Goal: Task Accomplishment & Management: Manage account settings

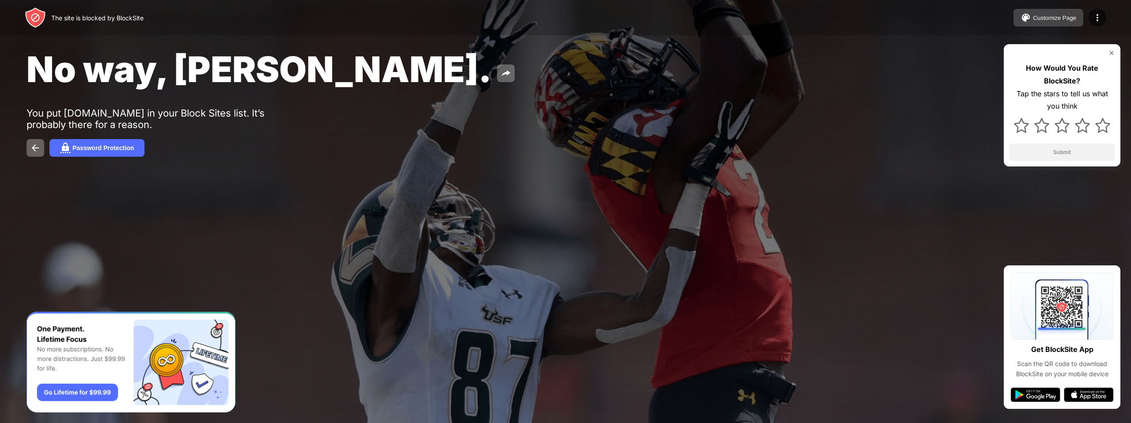
click at [1072, 19] on div "Customize Page" at bounding box center [1054, 18] width 43 height 7
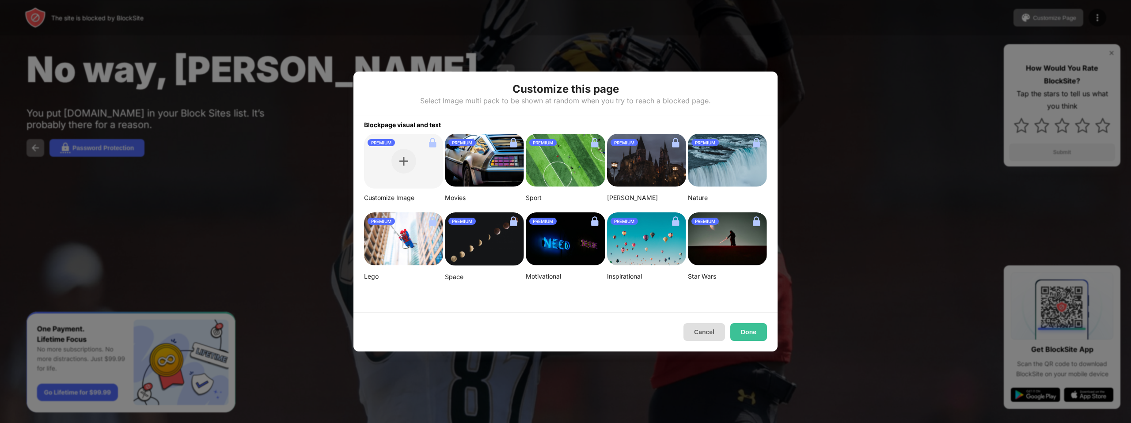
click at [712, 330] on button "Cancel" at bounding box center [705, 332] width 42 height 18
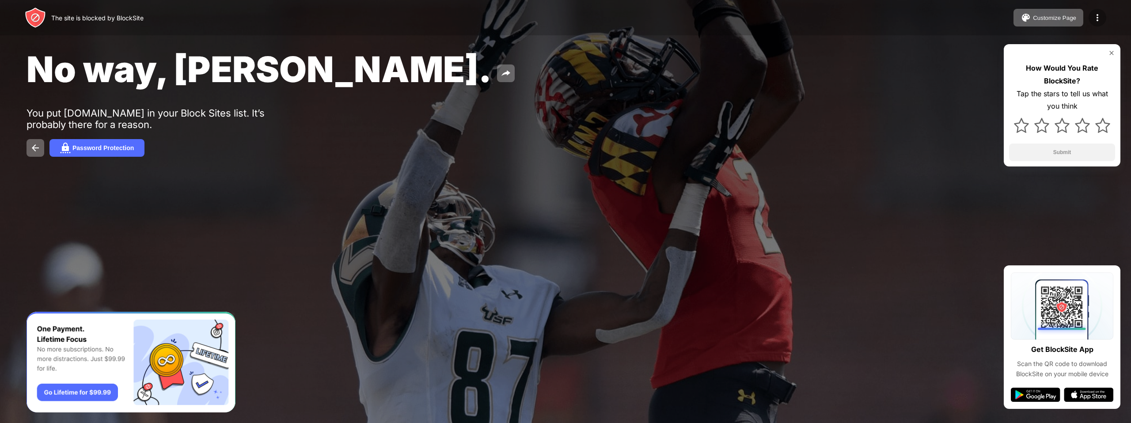
click at [1093, 18] on img at bounding box center [1097, 17] width 11 height 11
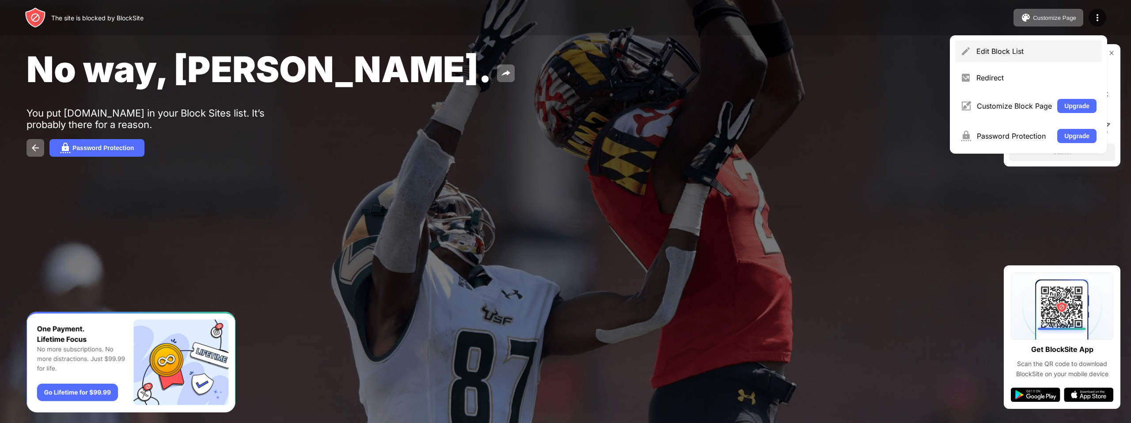
click at [1079, 57] on div "Edit Block List" at bounding box center [1028, 51] width 147 height 21
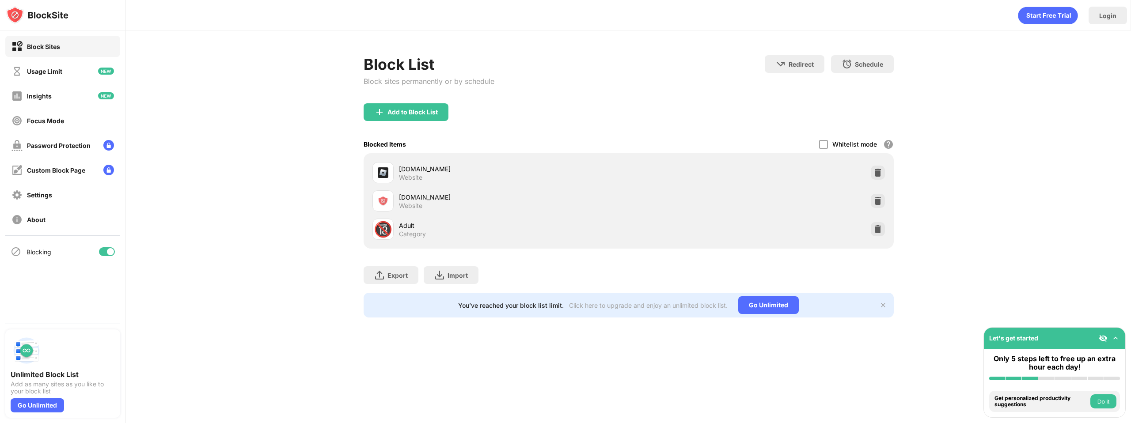
click at [882, 175] on div at bounding box center [878, 173] width 14 height 14
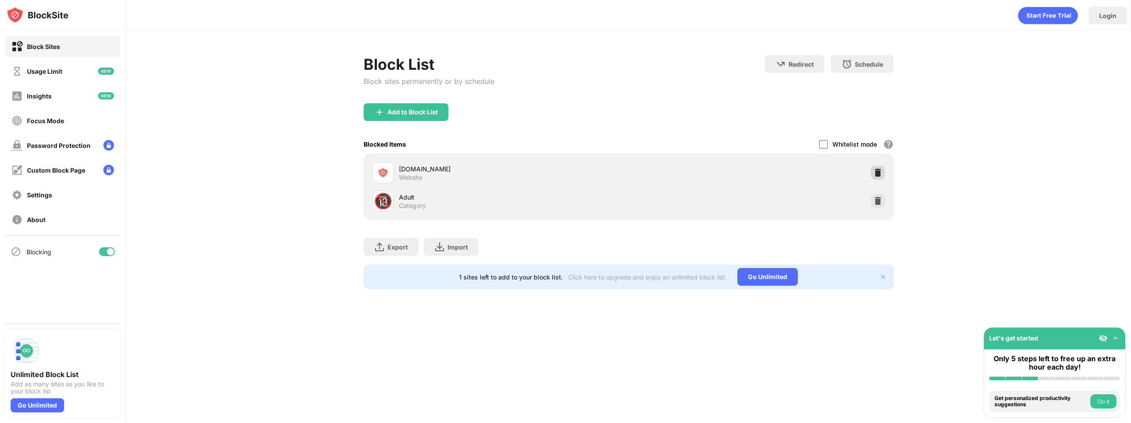
click at [874, 171] on img at bounding box center [878, 172] width 9 height 9
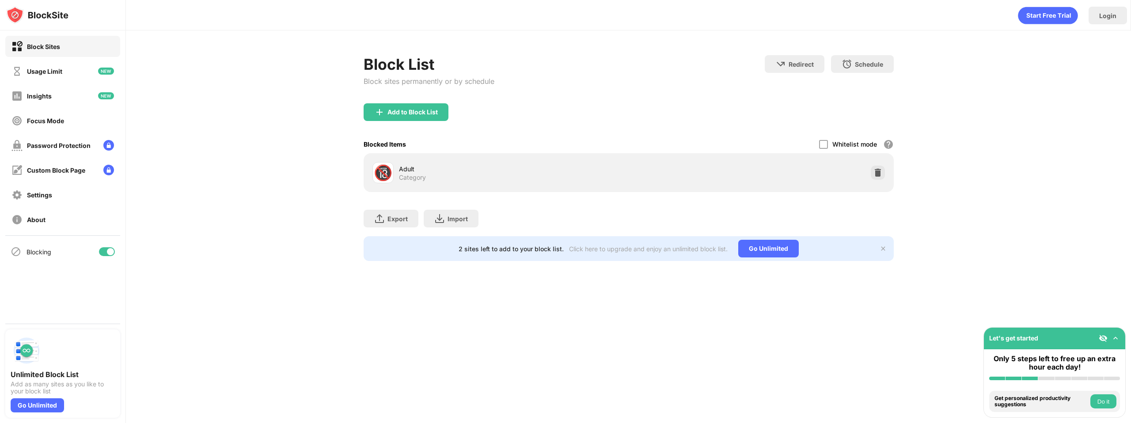
drag, startPoint x: 656, startPoint y: 61, endPoint x: 599, endPoint y: 15, distance: 72.9
click at [653, 57] on div "Block List Block sites permanently or by schedule Redirect Choose a site to be …" at bounding box center [629, 79] width 530 height 48
